Goal: Task Accomplishment & Management: Use online tool/utility

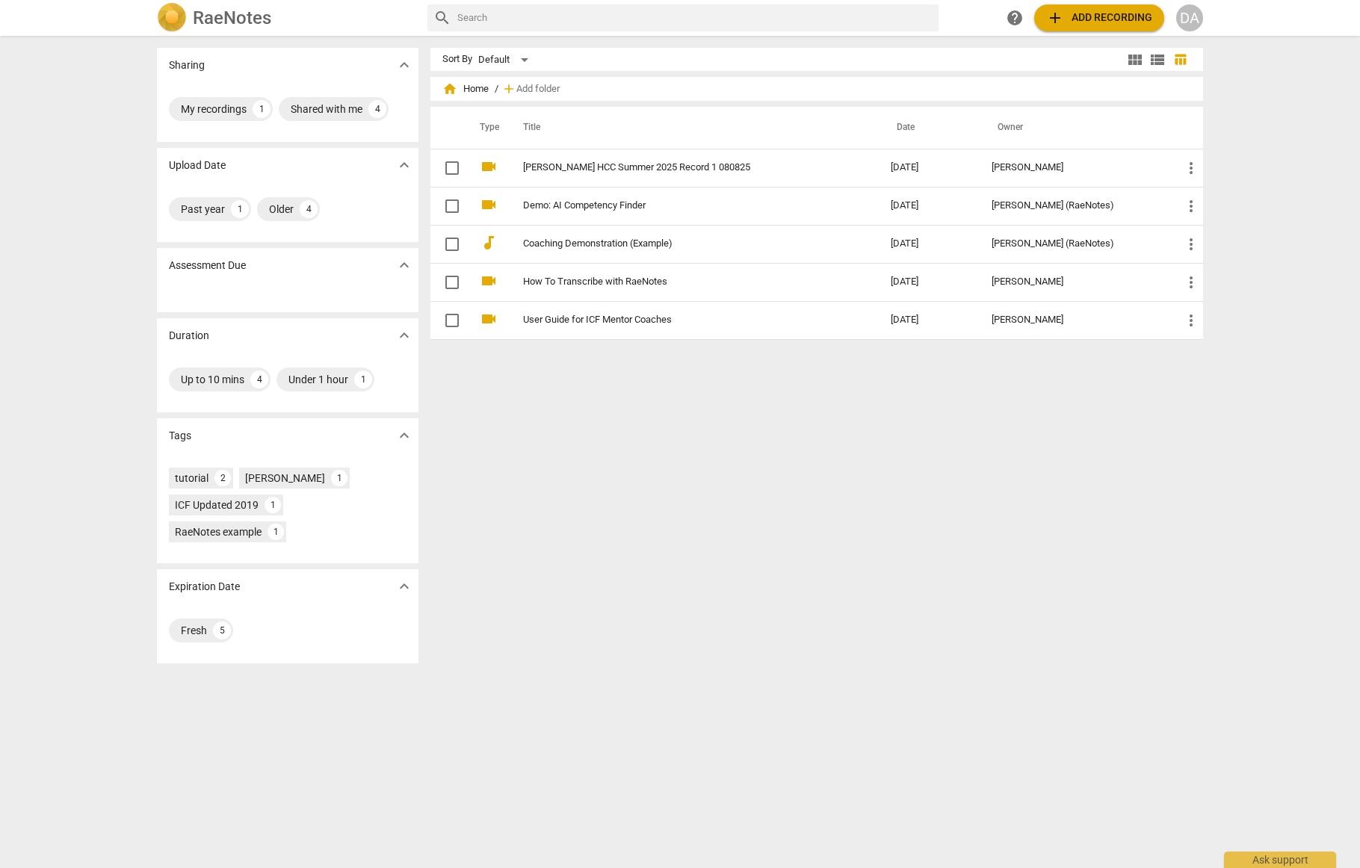
click at [1103, 18] on span "add Add recording" at bounding box center [1099, 18] width 106 height 18
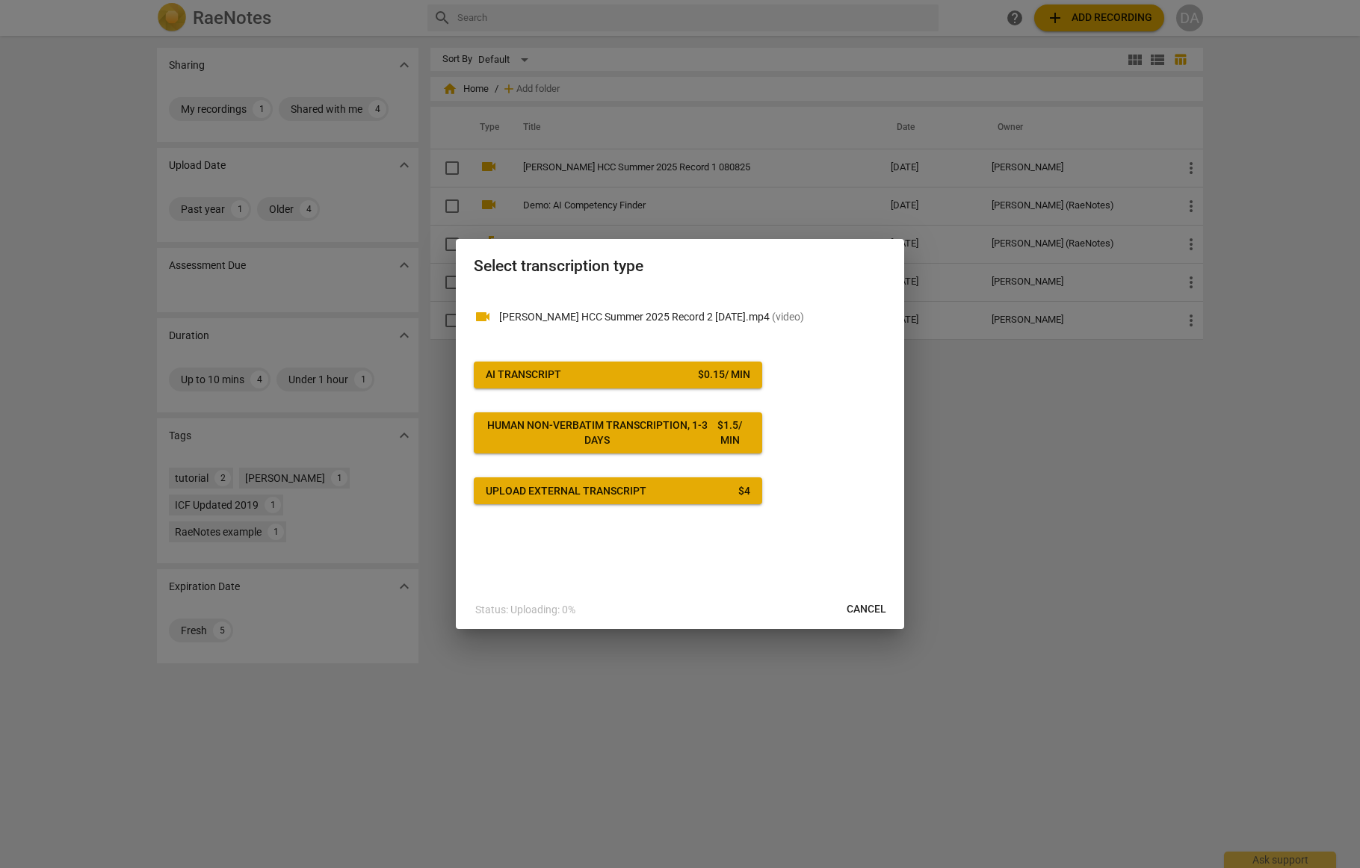
click at [525, 371] on div "AI Transcript" at bounding box center [523, 375] width 75 height 15
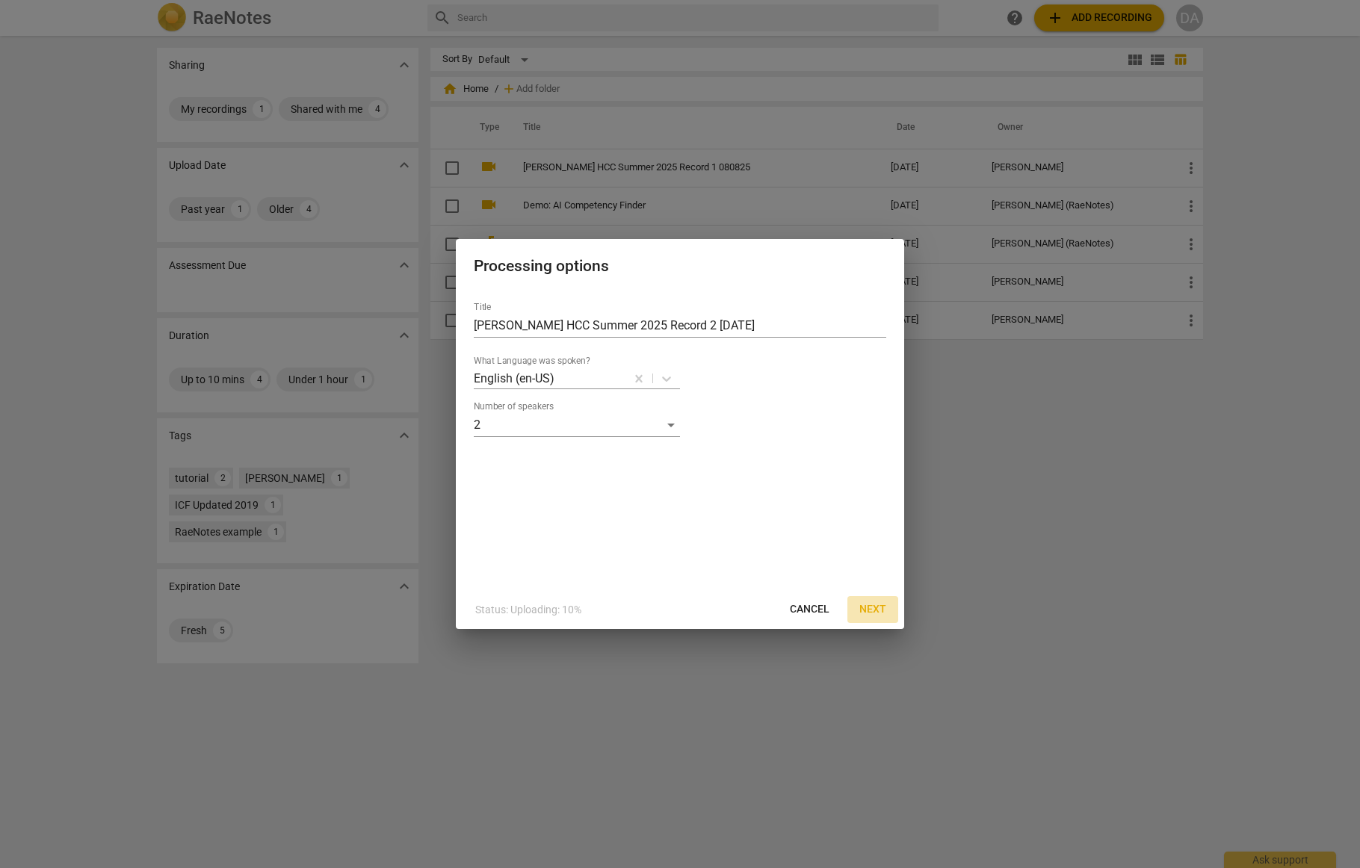
click at [875, 611] on span "Next" at bounding box center [872, 609] width 27 height 15
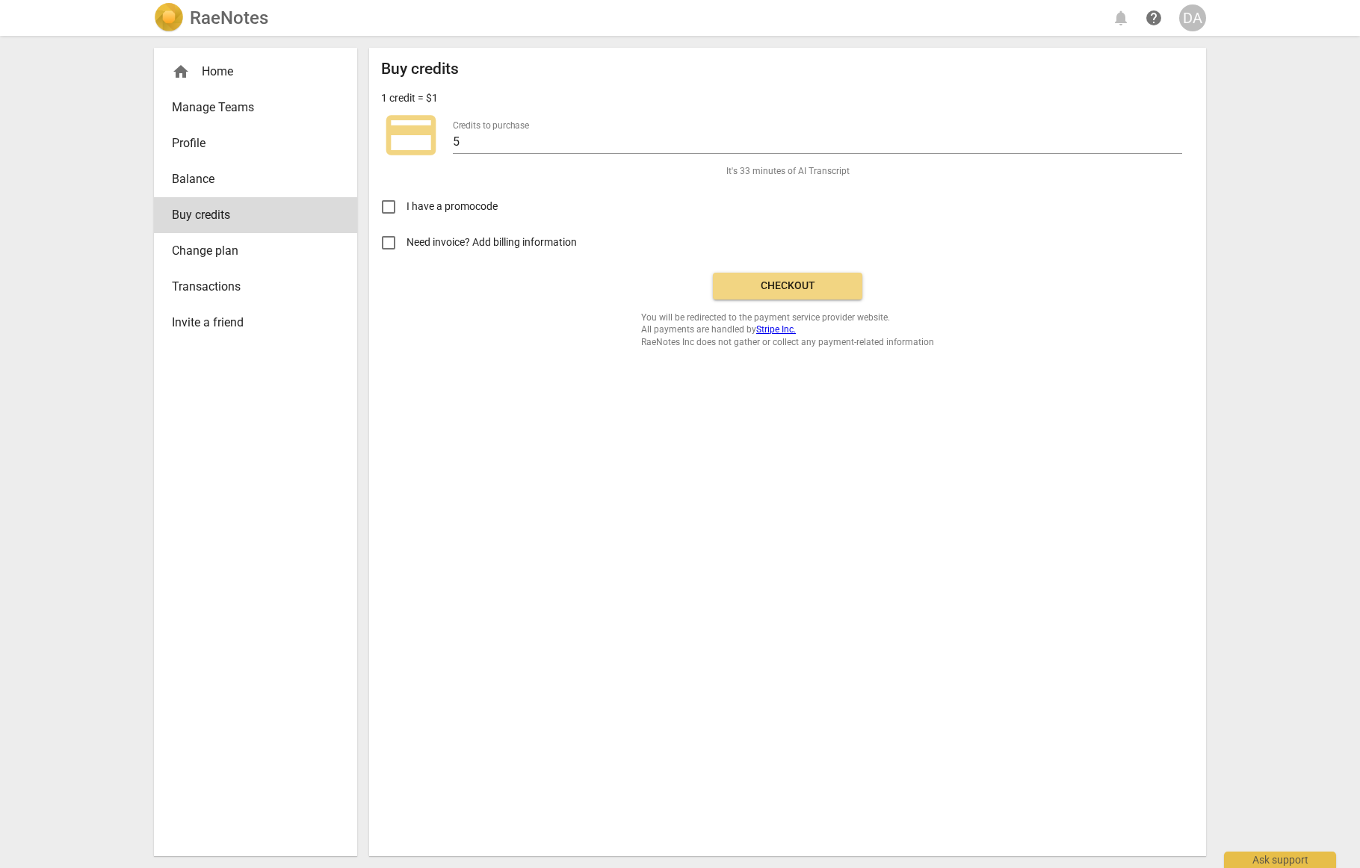
click at [392, 246] on input "Need invoice? Add billing information" at bounding box center [389, 243] width 36 height 36
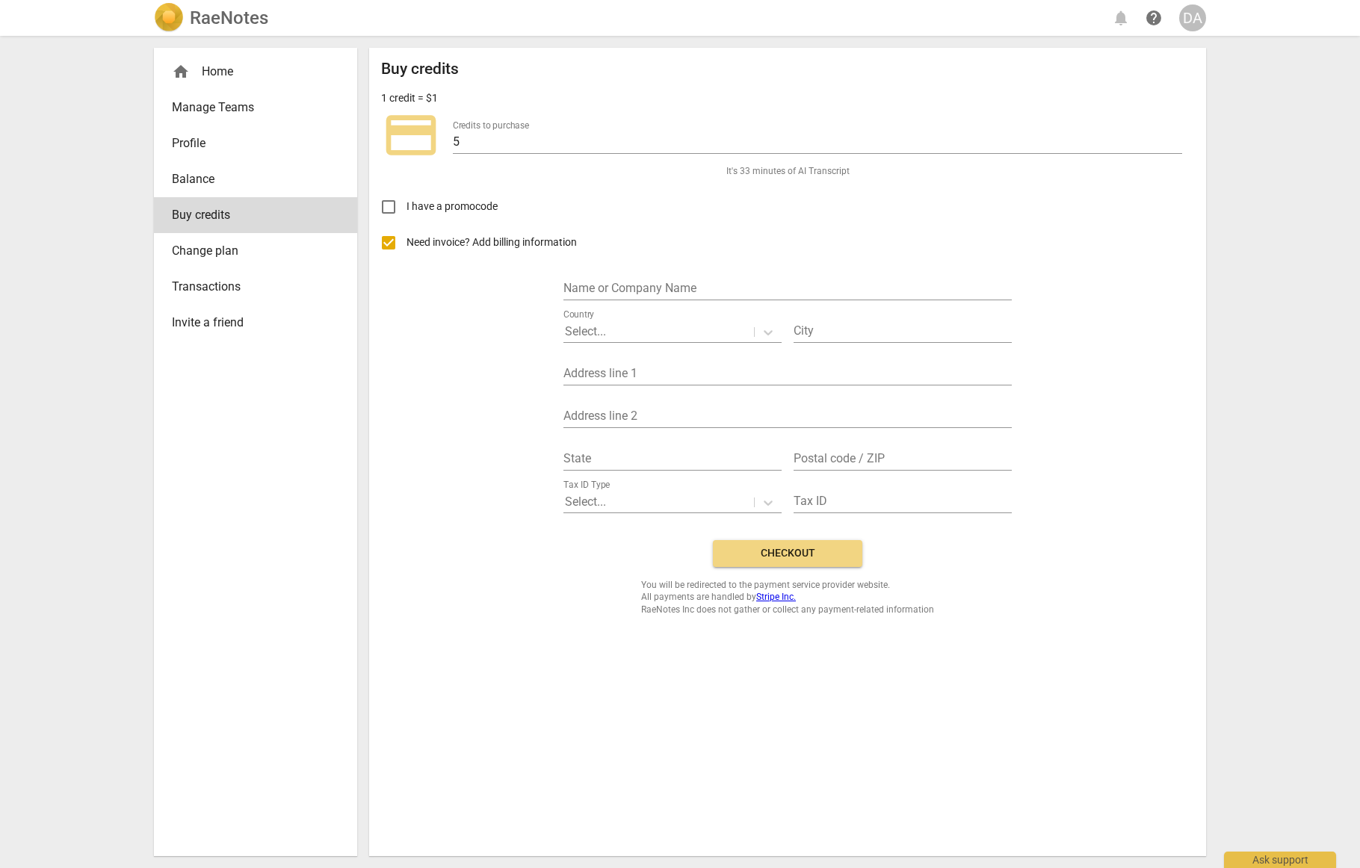
click at [392, 246] on input "Need invoice? Add billing information" at bounding box center [389, 243] width 36 height 36
checkbox input "false"
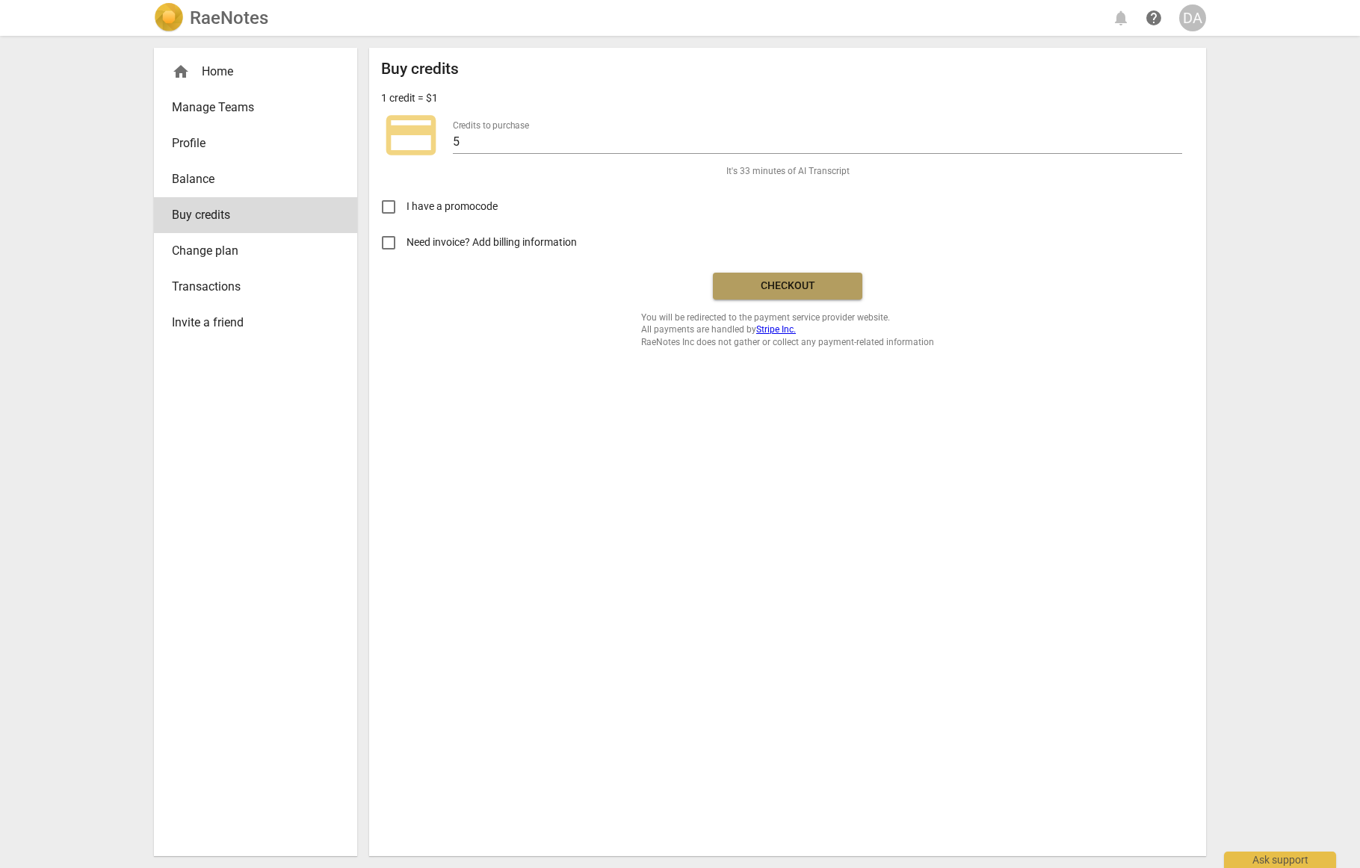
click at [790, 284] on span "Checkout" at bounding box center [787, 286] width 125 height 15
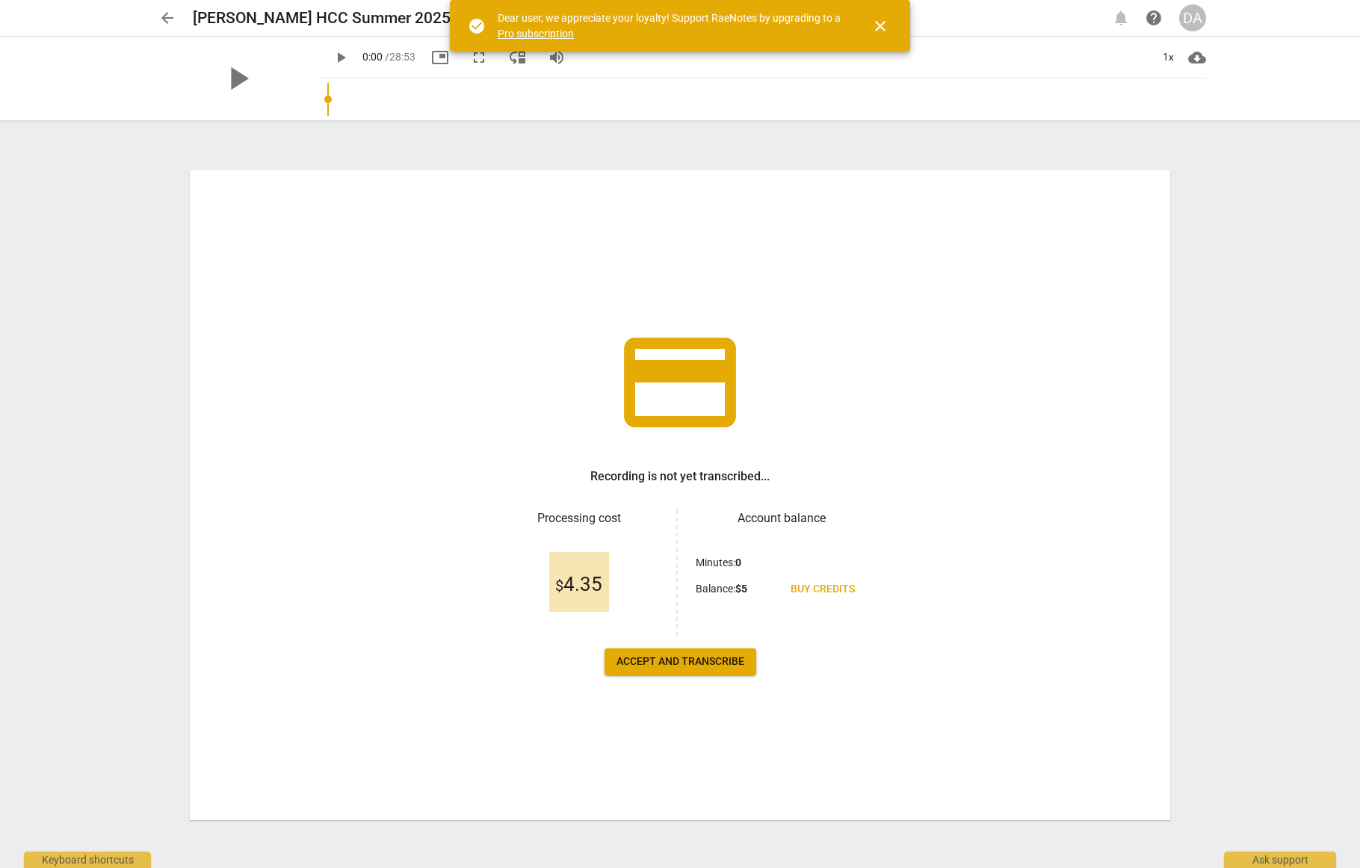
click at [697, 663] on span "Accept and transcribe" at bounding box center [680, 661] width 128 height 15
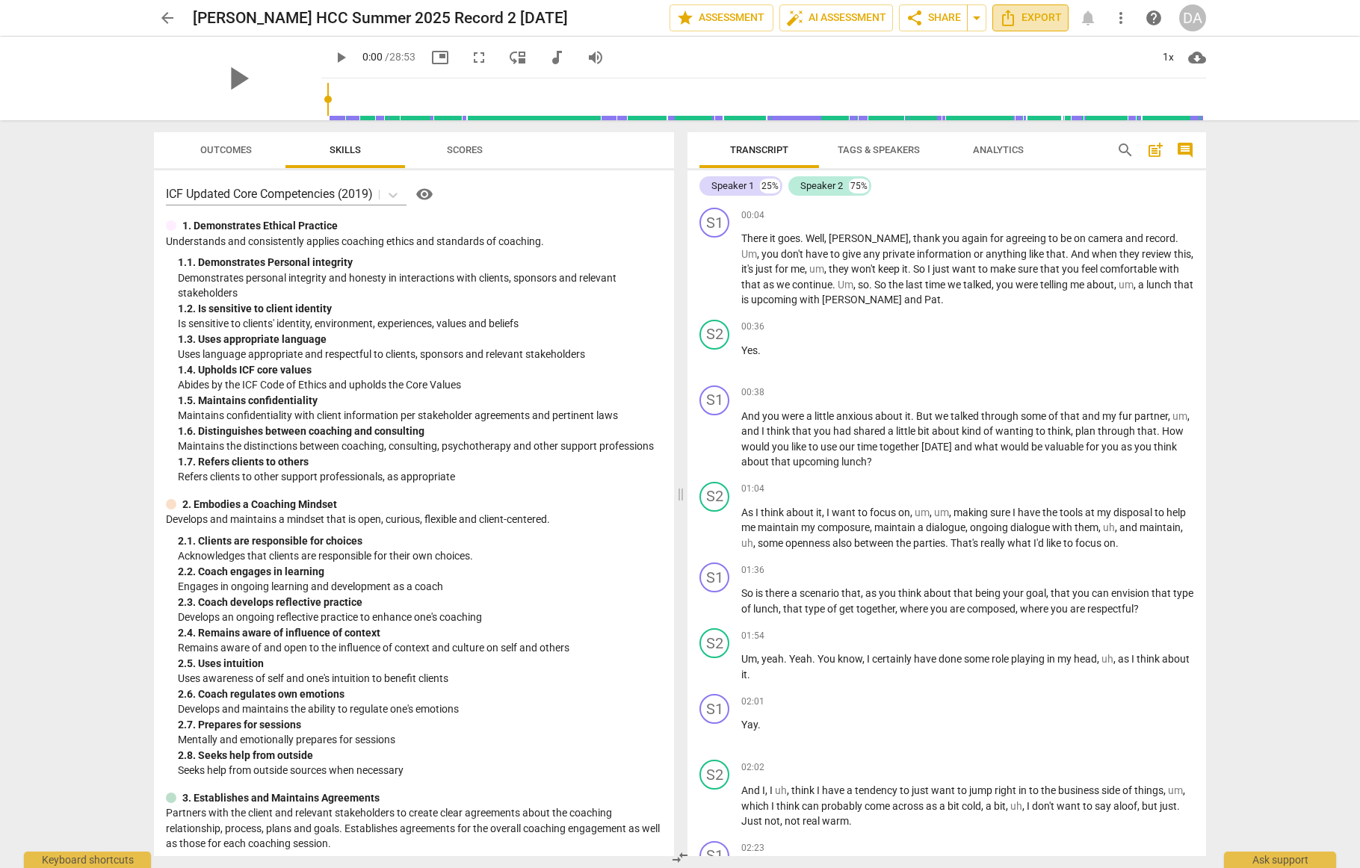
click at [1039, 21] on span "Export" at bounding box center [1030, 18] width 63 height 18
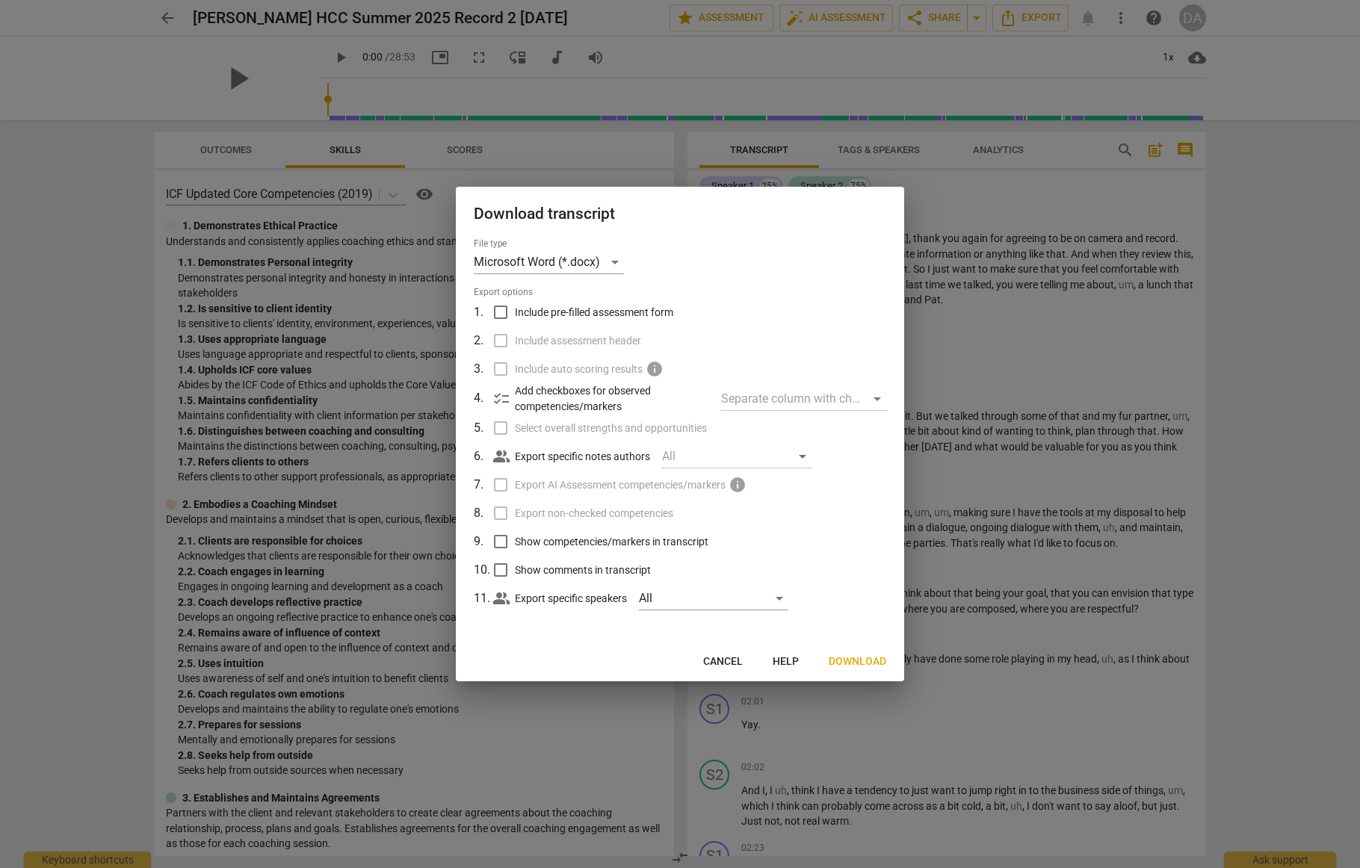
click at [858, 660] on span "Download" at bounding box center [857, 661] width 58 height 15
